Goal: Information Seeking & Learning: Learn about a topic

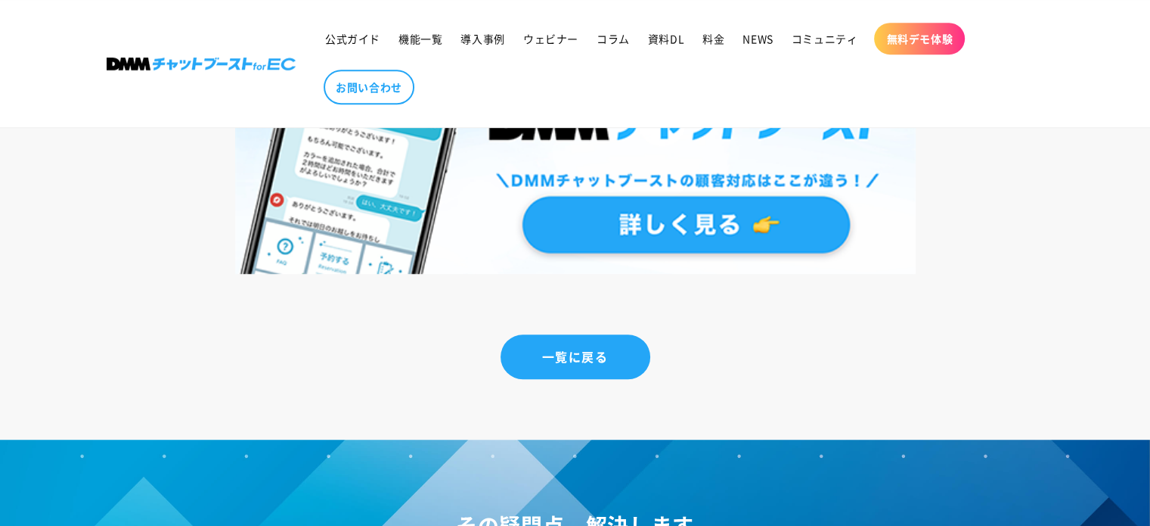
click at [235, 14] on link at bounding box center [575, 144] width 681 height 260
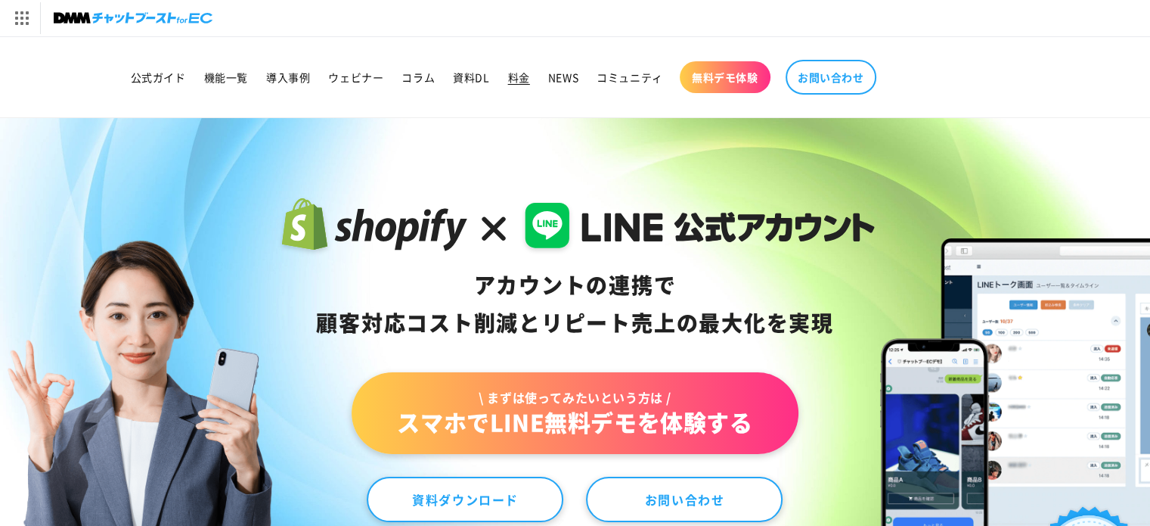
click at [523, 75] on span "料金" at bounding box center [519, 77] width 22 height 14
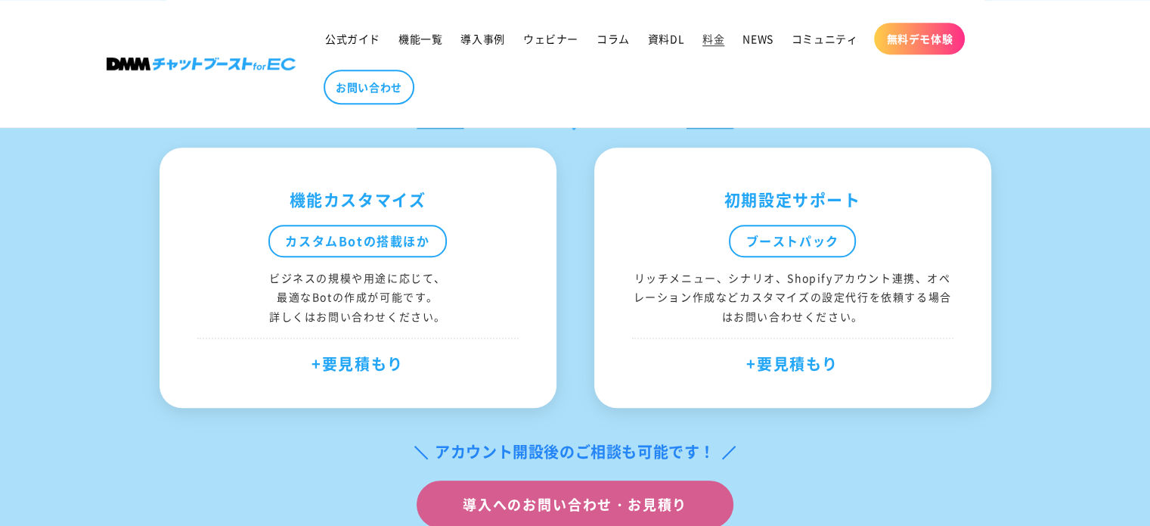
scroll to position [804, 0]
